Goal: Transaction & Acquisition: Download file/media

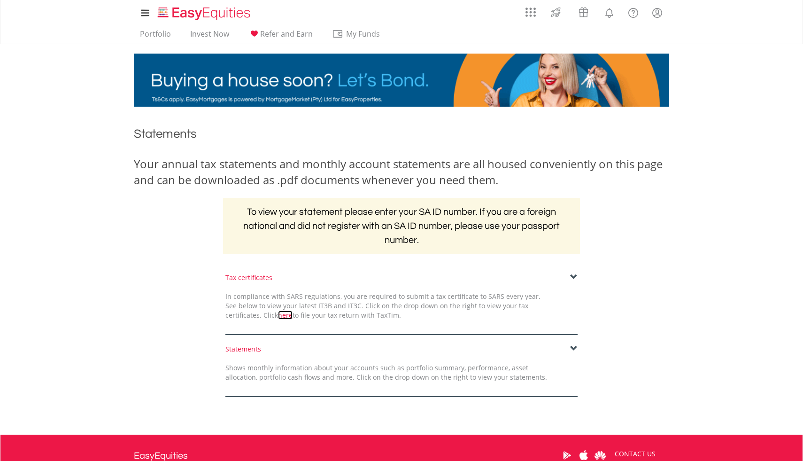
click at [278, 317] on link "here" at bounding box center [285, 314] width 15 height 9
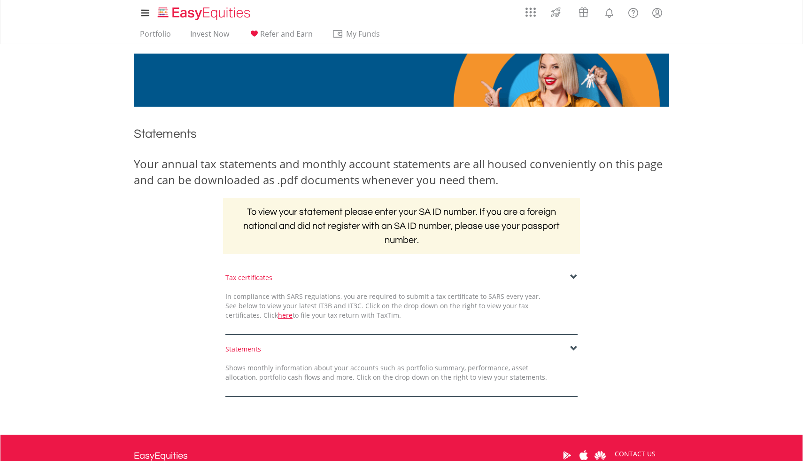
click at [264, 279] on div "Tax certificates" at bounding box center [401, 277] width 352 height 9
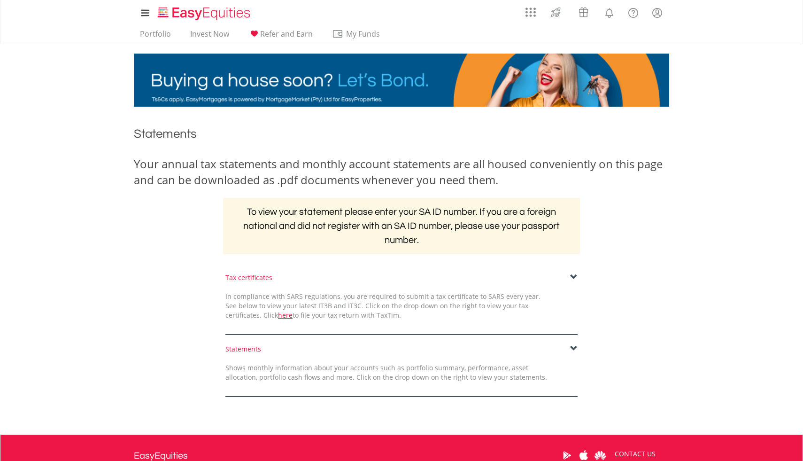
click at [573, 278] on span at bounding box center [574, 277] width 8 height 8
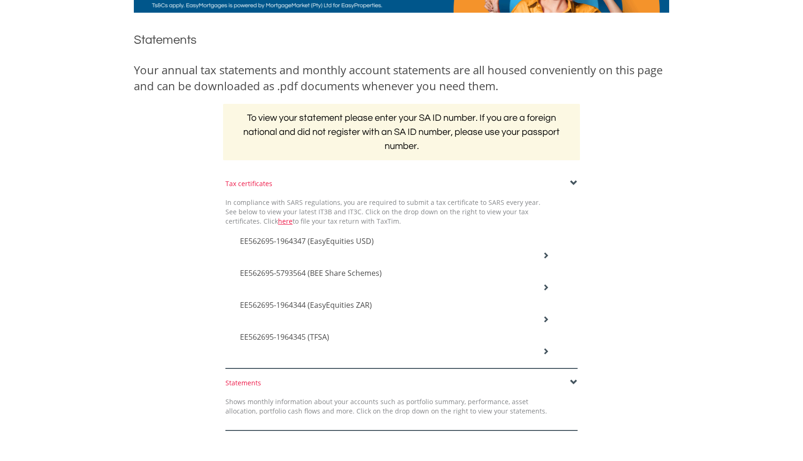
scroll to position [113, 0]
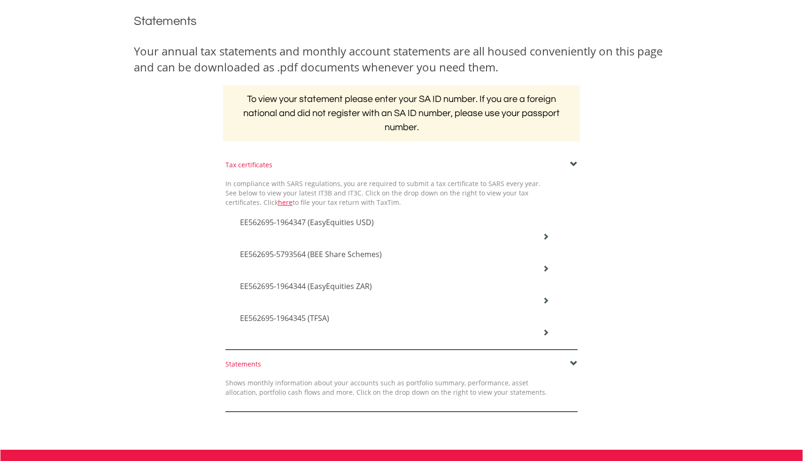
click at [372, 220] on span "EE562695-1964347 (EasyEquities USD)" at bounding box center [307, 222] width 134 height 10
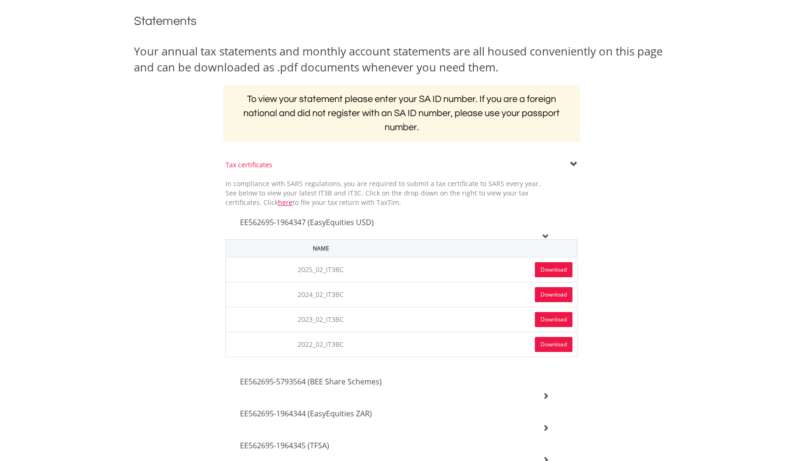
click at [545, 268] on link "Download" at bounding box center [554, 269] width 38 height 15
click at [552, 297] on link "Download" at bounding box center [554, 294] width 38 height 15
click at [562, 322] on link "Download" at bounding box center [554, 319] width 38 height 15
click at [545, 234] on icon at bounding box center [545, 236] width 7 height 7
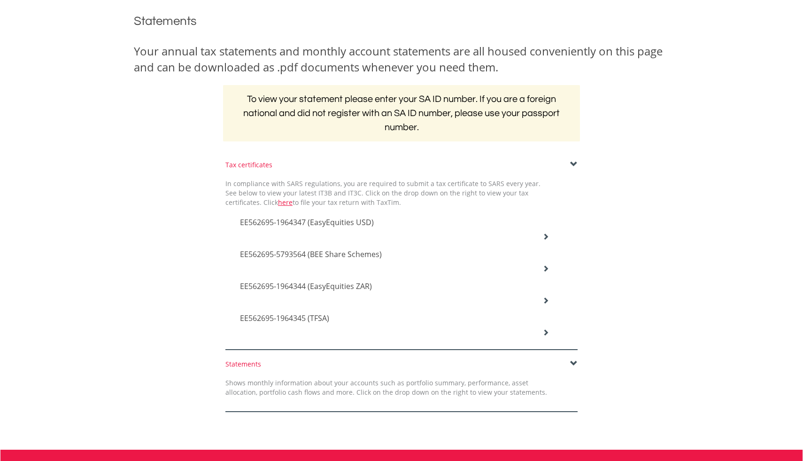
click at [548, 240] on icon at bounding box center [545, 236] width 7 height 7
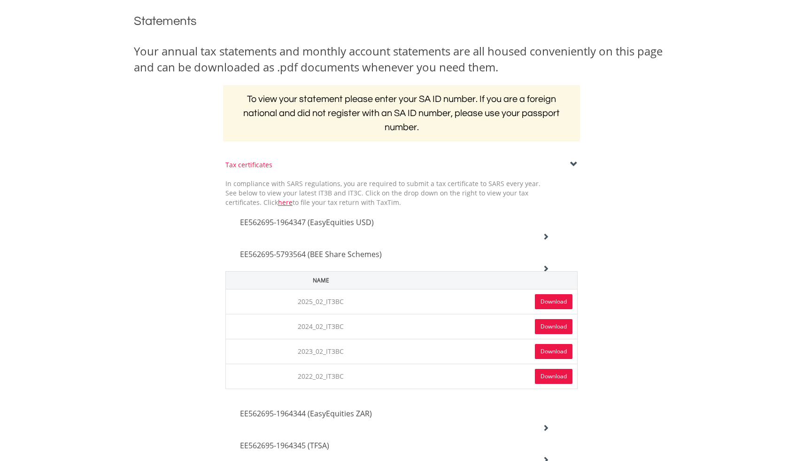
click at [562, 302] on link "Download" at bounding box center [554, 301] width 38 height 15
click at [555, 329] on link "Download" at bounding box center [554, 326] width 38 height 15
click at [557, 353] on link "Download" at bounding box center [554, 351] width 38 height 15
click at [544, 240] on icon at bounding box center [545, 236] width 7 height 7
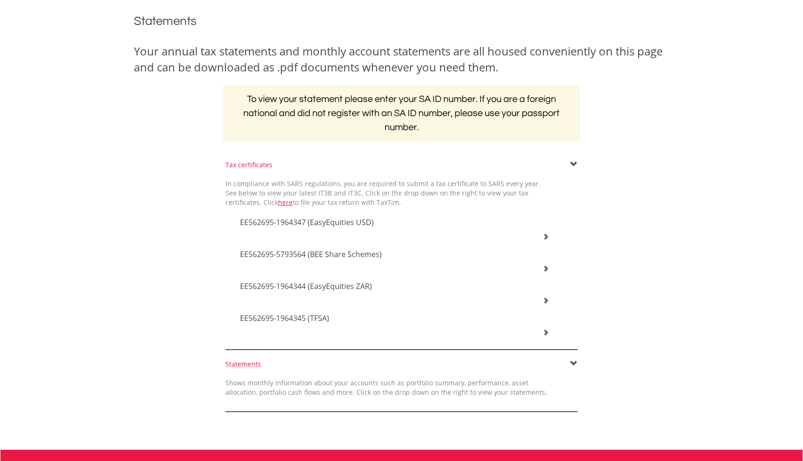
click at [546, 240] on icon at bounding box center [545, 236] width 7 height 7
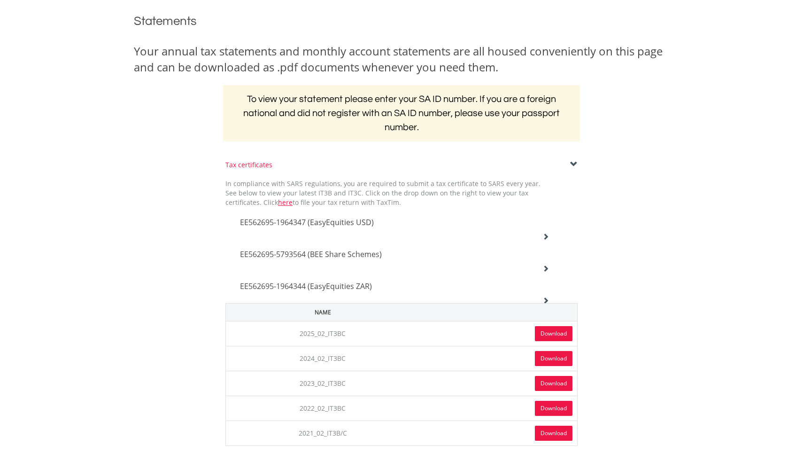
click at [551, 333] on link "Download" at bounding box center [554, 333] width 38 height 15
click at [556, 356] on link "Download" at bounding box center [554, 358] width 38 height 15
click at [555, 384] on link "Download" at bounding box center [554, 383] width 38 height 15
click at [547, 240] on icon at bounding box center [545, 236] width 7 height 7
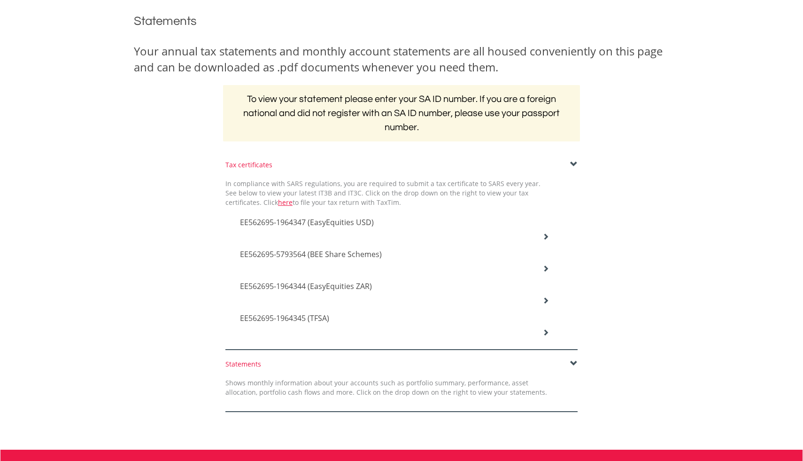
click at [546, 240] on icon at bounding box center [545, 236] width 7 height 7
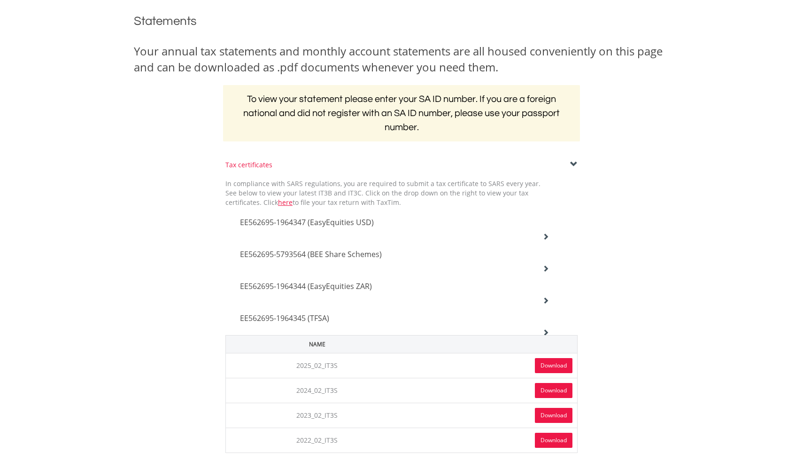
click at [551, 364] on link "Download" at bounding box center [554, 365] width 38 height 15
click at [557, 391] on link "Download" at bounding box center [554, 390] width 38 height 15
click at [556, 410] on link "Download" at bounding box center [554, 415] width 38 height 15
click at [547, 240] on icon at bounding box center [545, 236] width 7 height 7
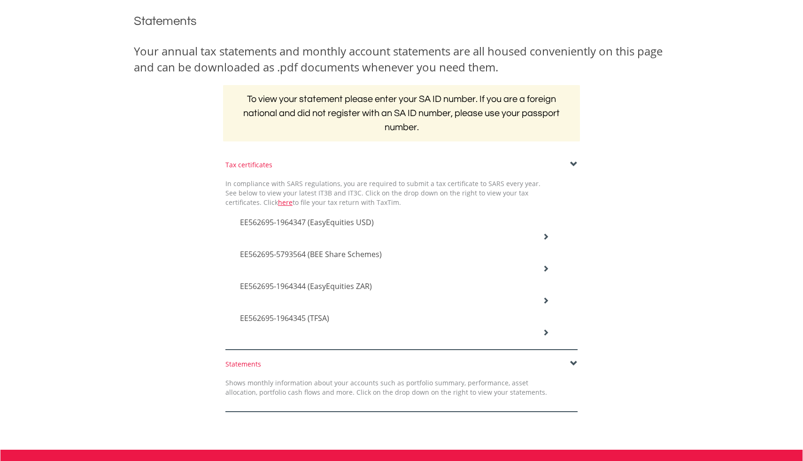
click at [547, 240] on icon at bounding box center [545, 236] width 7 height 7
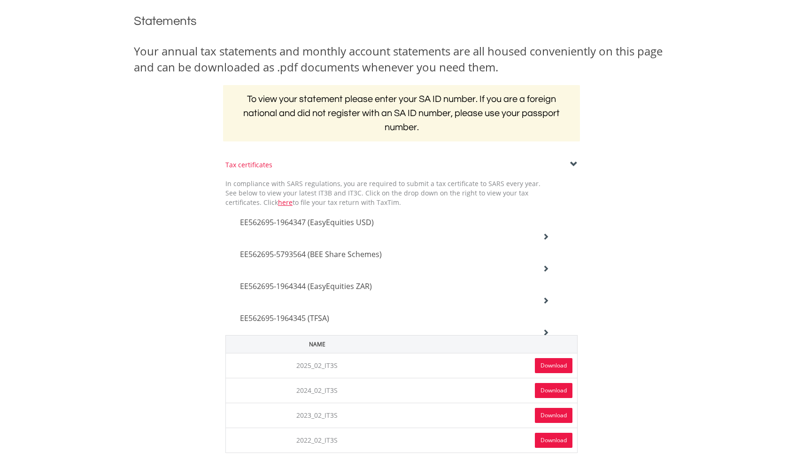
click at [547, 240] on icon at bounding box center [545, 236] width 7 height 7
